Goal: Transaction & Acquisition: Purchase product/service

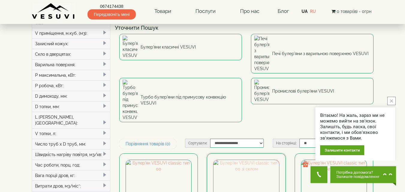
scroll to position [30, 0]
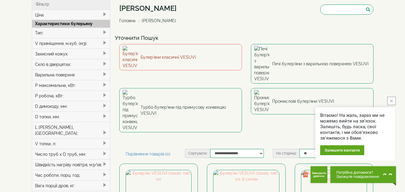
click at [165, 52] on link "Булер'яни класичні VESUVI" at bounding box center [180, 57] width 122 height 26
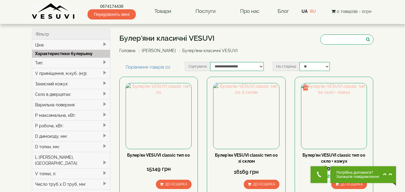
type input "*****"
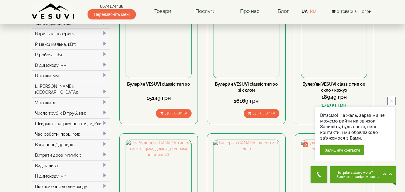
scroll to position [60, 0]
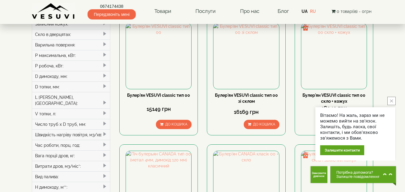
click at [390, 101] on icon "close button" at bounding box center [391, 100] width 3 height 3
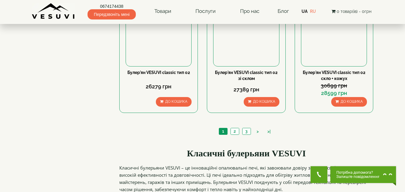
scroll to position [599, 0]
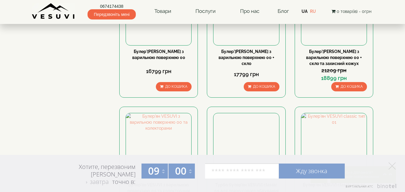
scroll to position [629, 0]
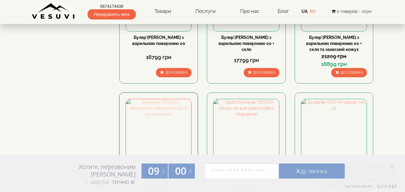
click at [170, 99] on img at bounding box center [158, 131] width 65 height 65
